Goal: Task Accomplishment & Management: Complete application form

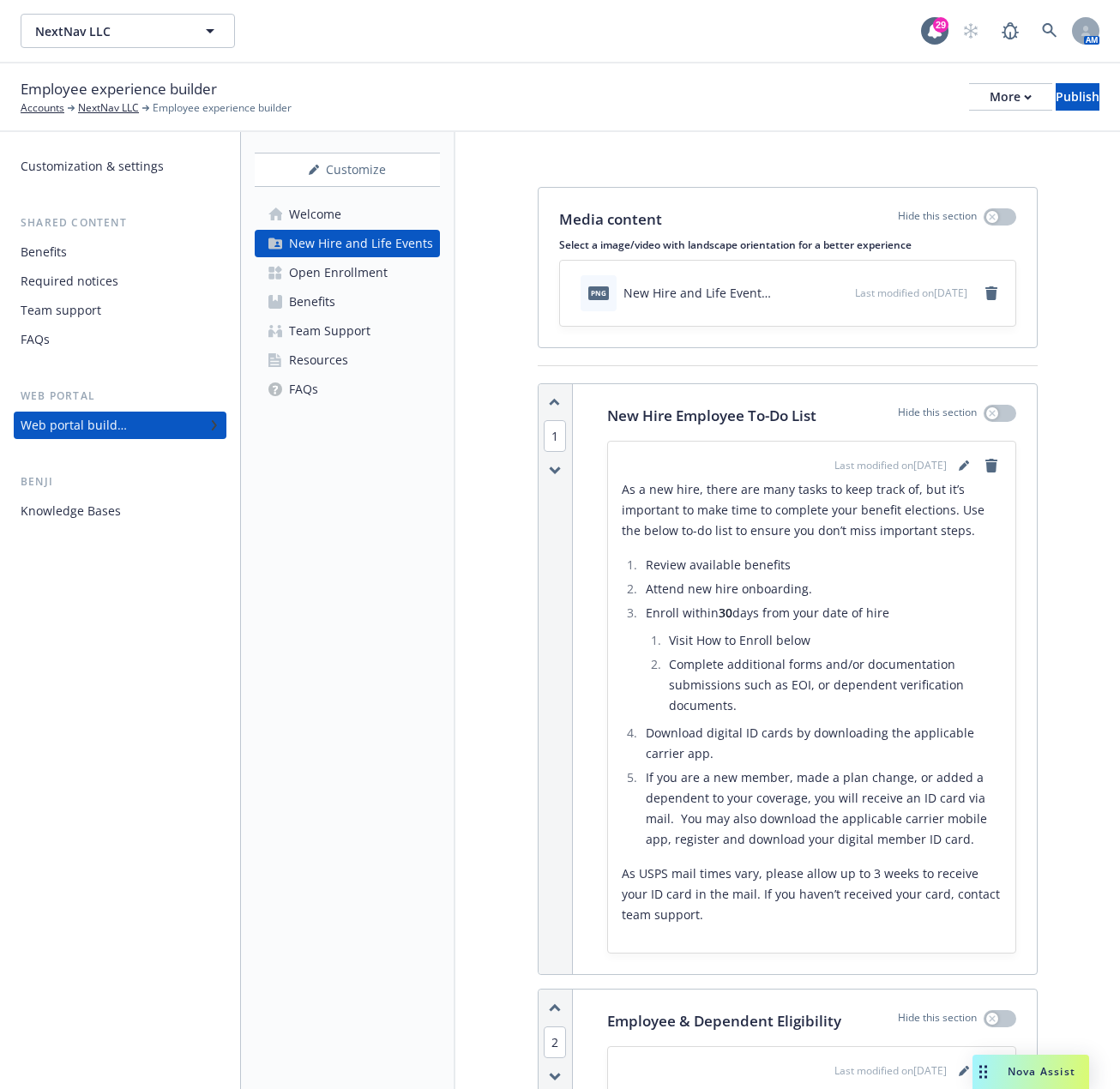
scroll to position [1244, 0]
